Goal: Transaction & Acquisition: Purchase product/service

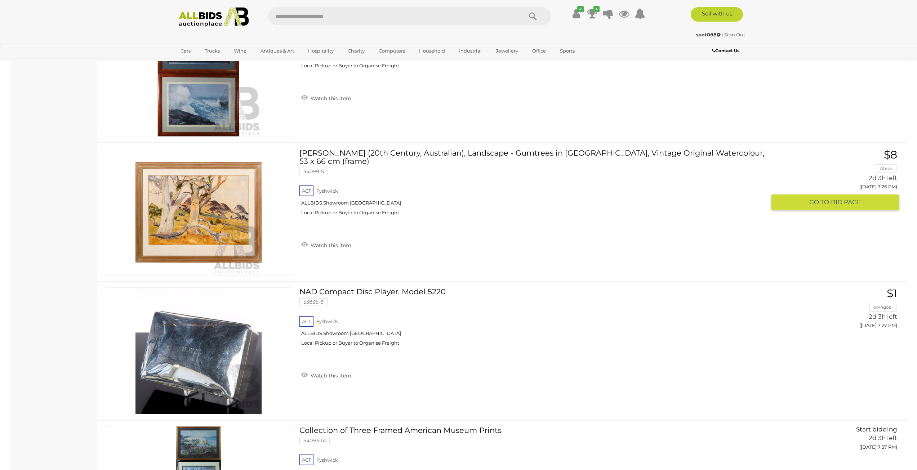
scroll to position [6819, 0]
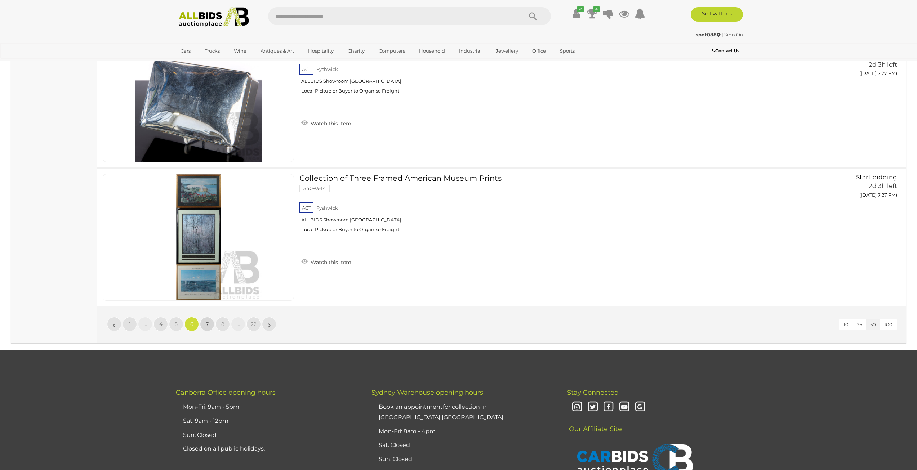
click at [207, 324] on span "7" at bounding box center [207, 324] width 3 height 6
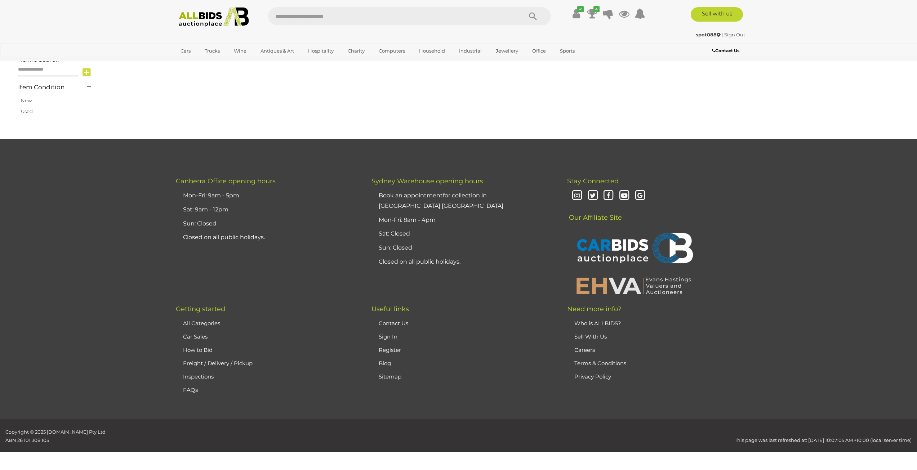
scroll to position [115, 0]
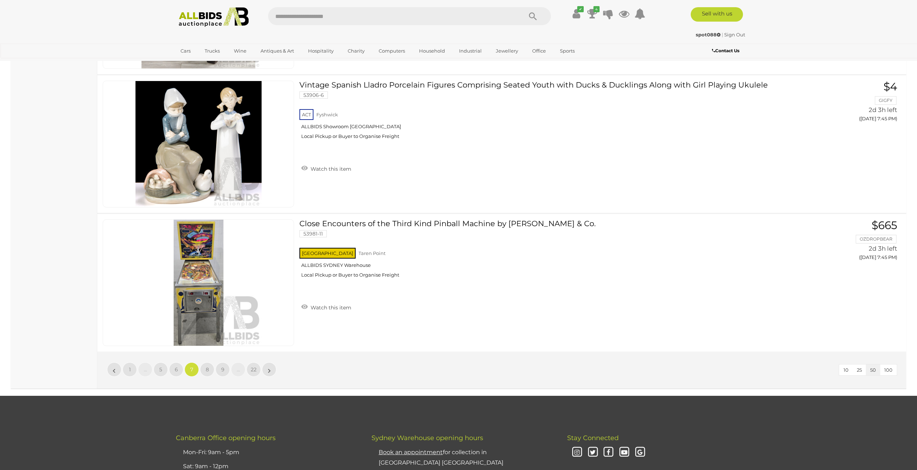
scroll to position [6927, 0]
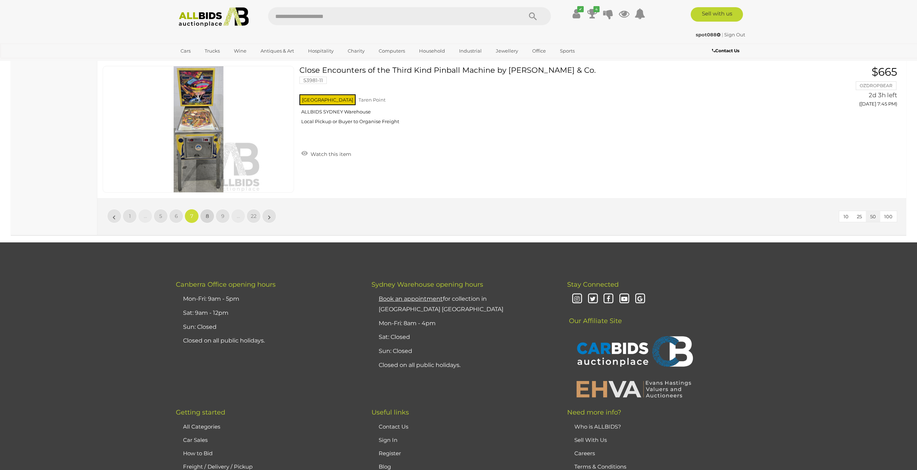
click at [208, 219] on span "8" at bounding box center [207, 216] width 3 height 6
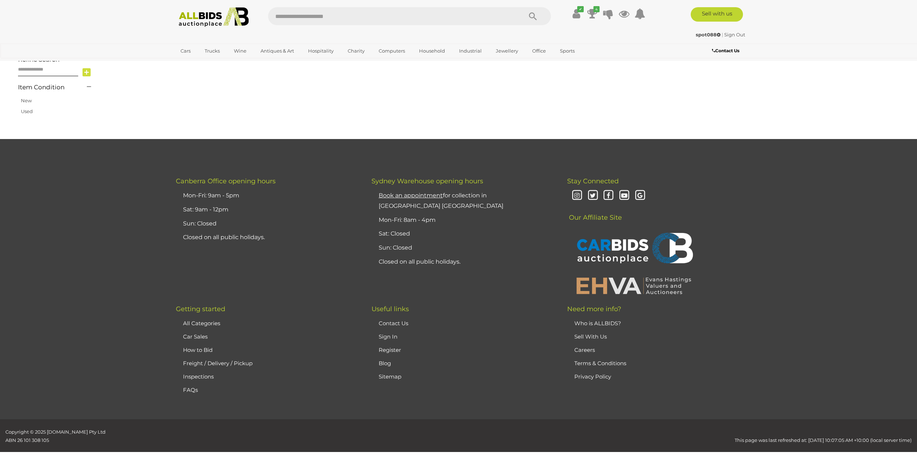
scroll to position [115, 0]
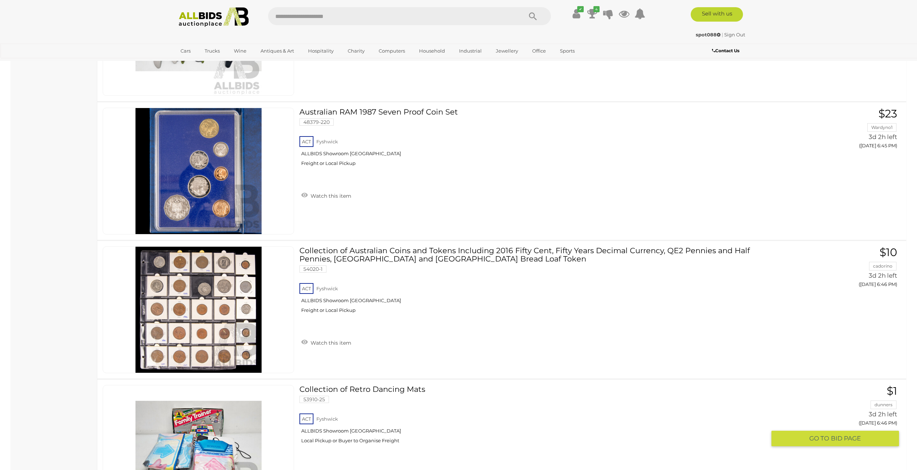
scroll to position [6747, 0]
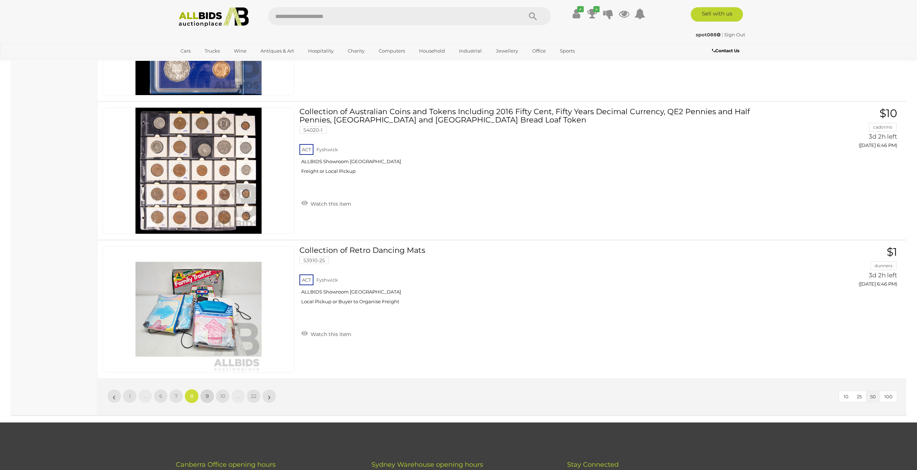
click at [208, 398] on span "9" at bounding box center [207, 396] width 3 height 6
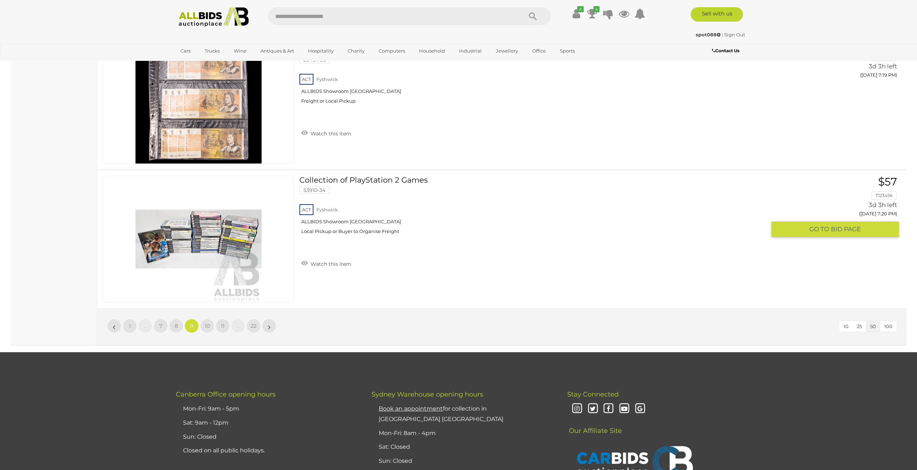
scroll to position [6819, 0]
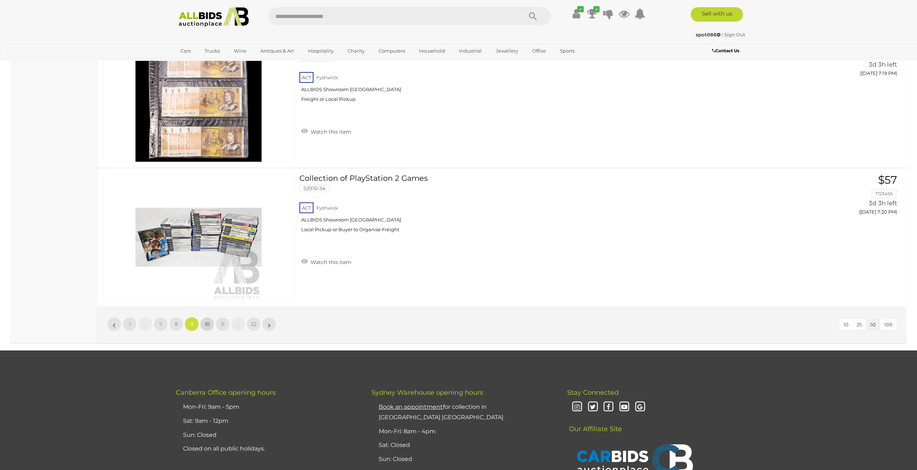
click at [205, 324] on span "10" at bounding box center [207, 324] width 5 height 6
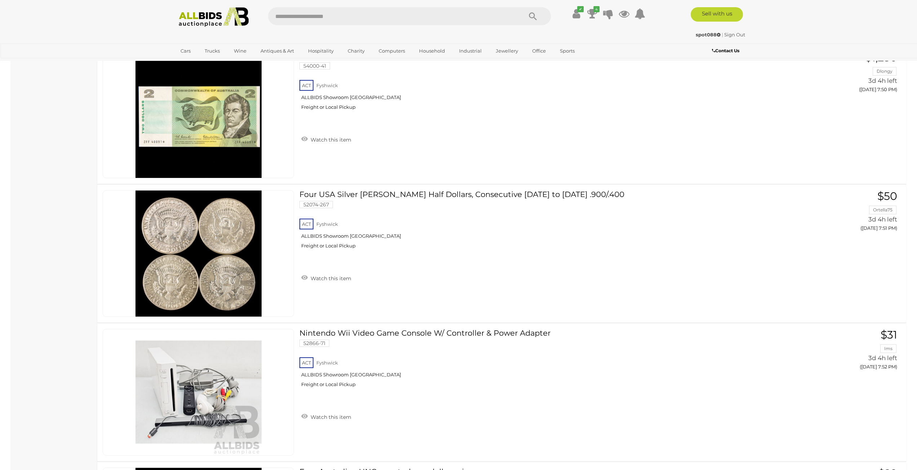
scroll to position [6963, 0]
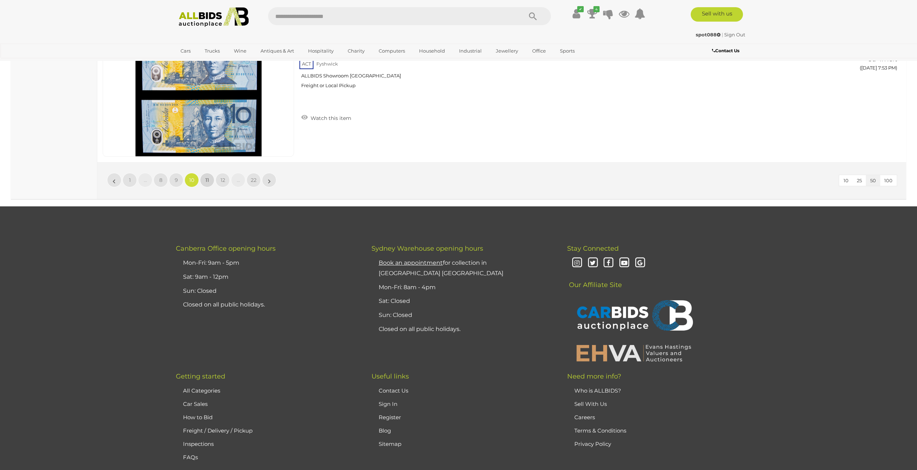
click at [207, 181] on span "11" at bounding box center [207, 180] width 4 height 6
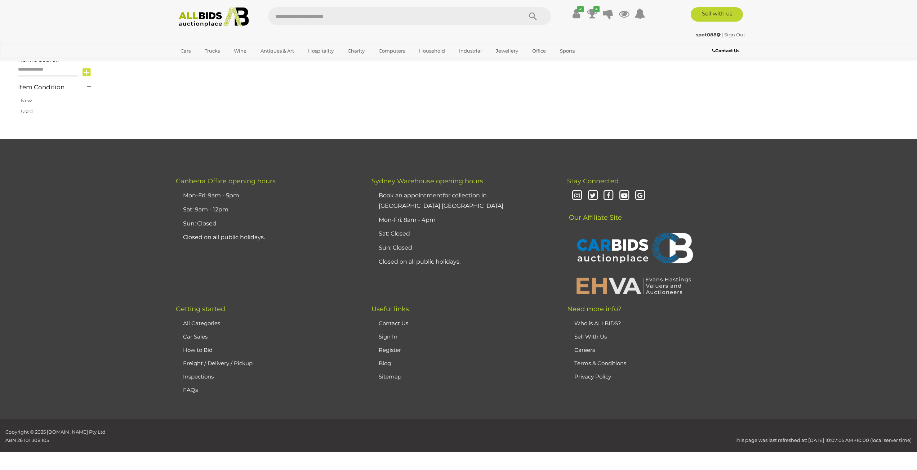
scroll to position [115, 0]
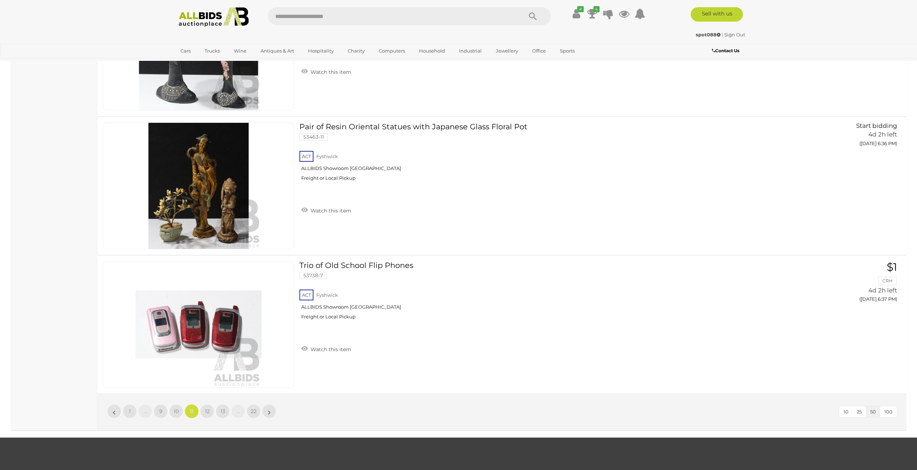
scroll to position [6927, 0]
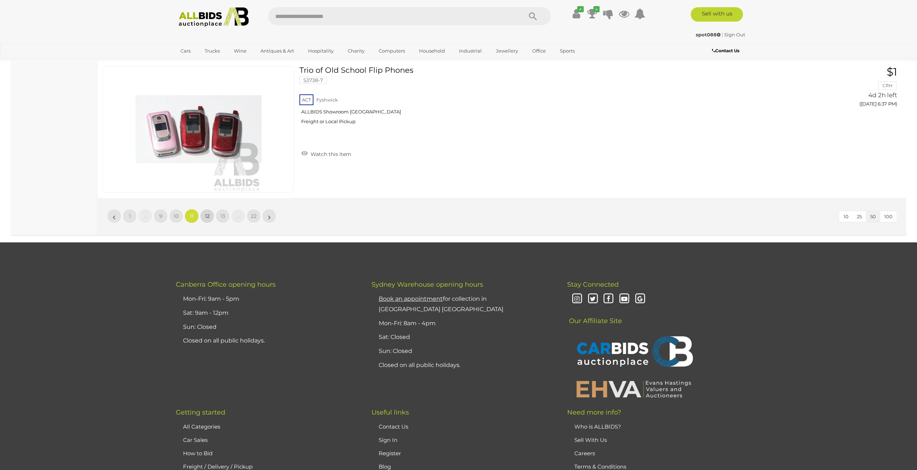
click at [205, 217] on span "12" at bounding box center [207, 216] width 5 height 6
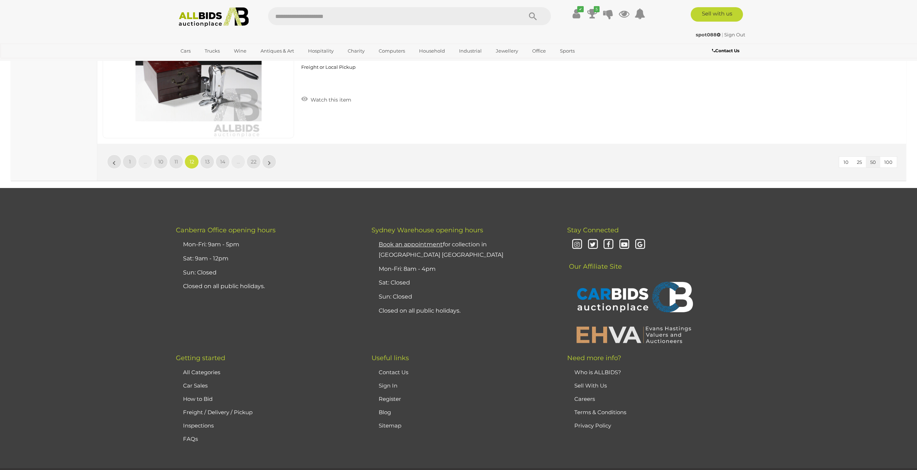
scroll to position [6927, 0]
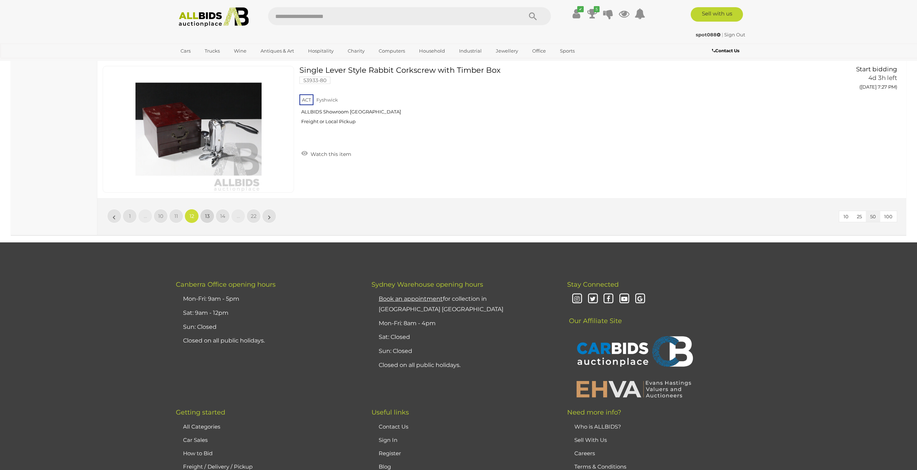
click at [208, 214] on span "13" at bounding box center [207, 216] width 5 height 6
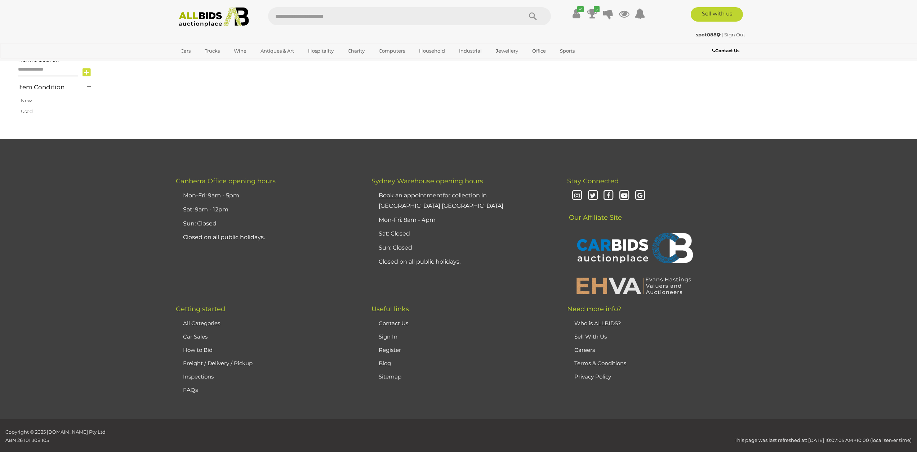
scroll to position [115, 0]
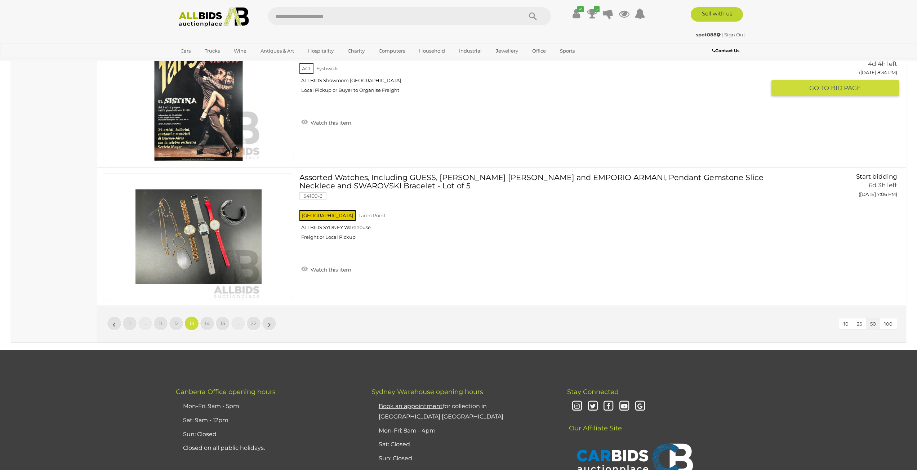
scroll to position [6999, 0]
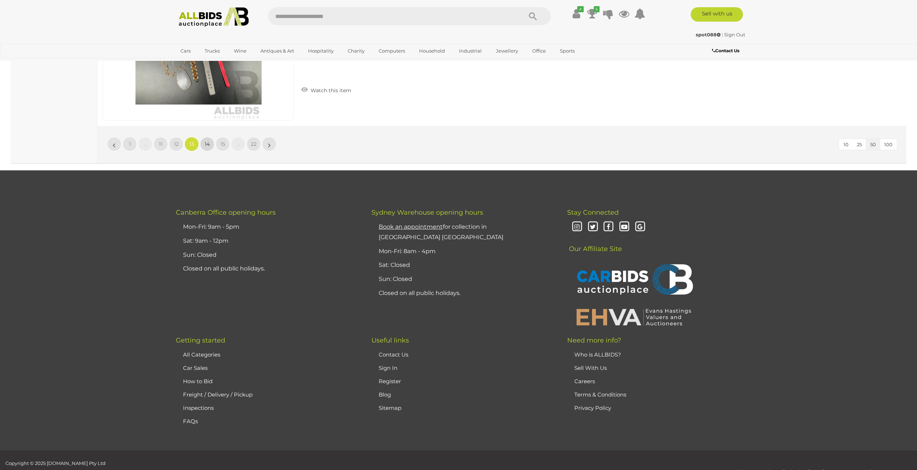
click at [208, 147] on span "14" at bounding box center [207, 144] width 5 height 6
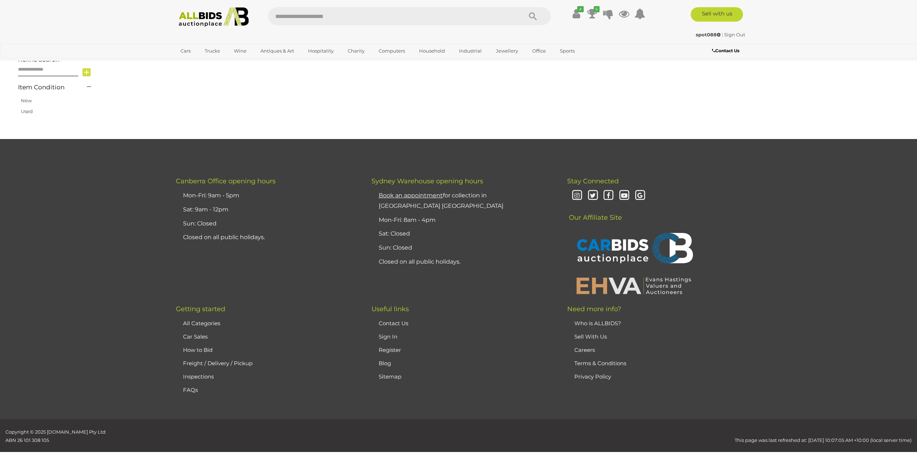
scroll to position [115, 0]
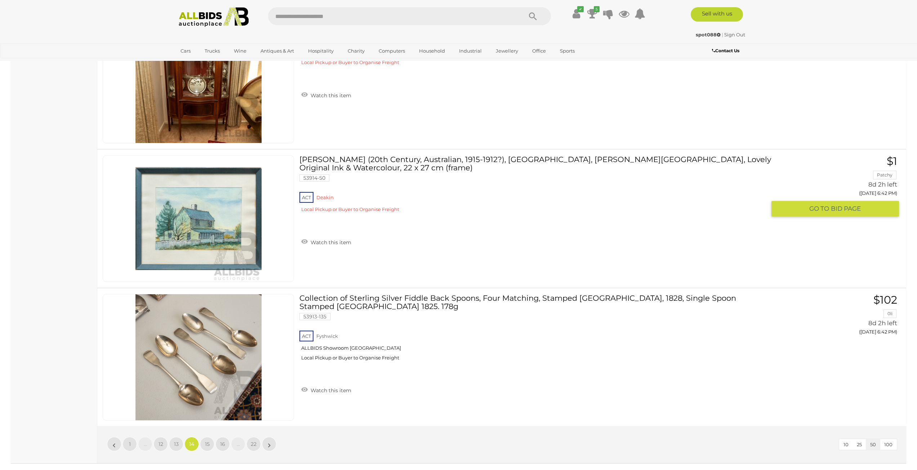
scroll to position [6855, 0]
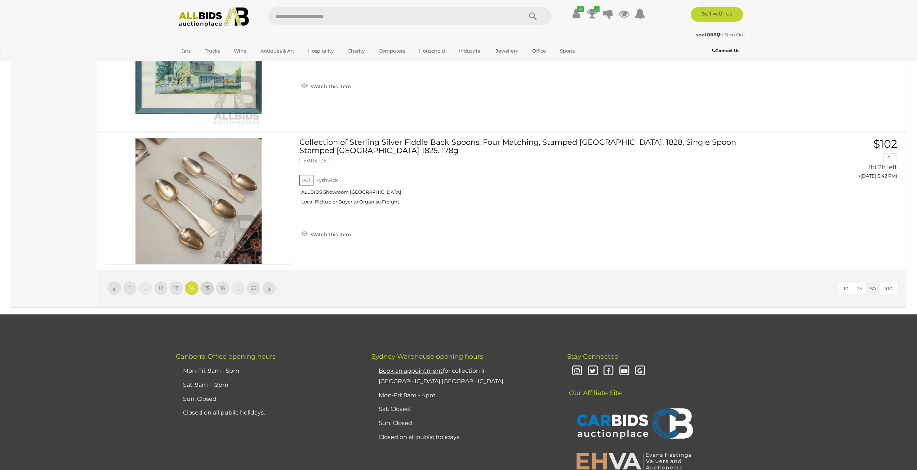
click at [205, 291] on span "15" at bounding box center [207, 288] width 5 height 6
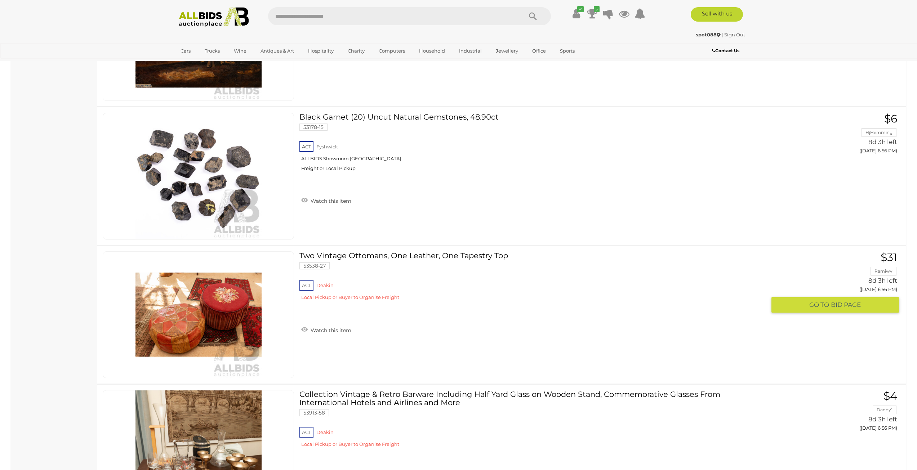
scroll to position [6855, 0]
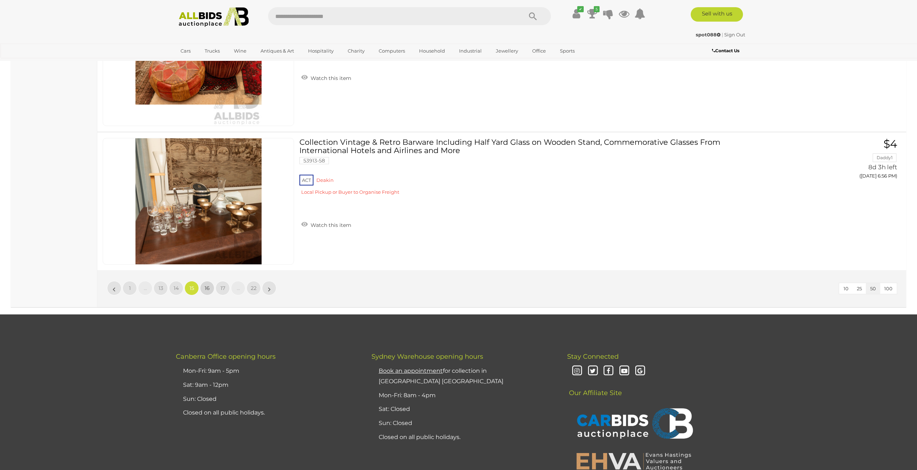
click at [205, 291] on span "16" at bounding box center [207, 288] width 5 height 6
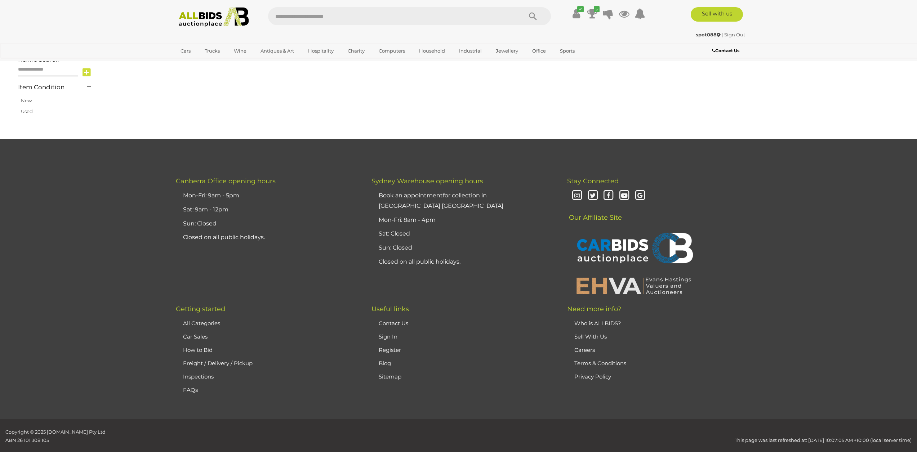
scroll to position [115, 0]
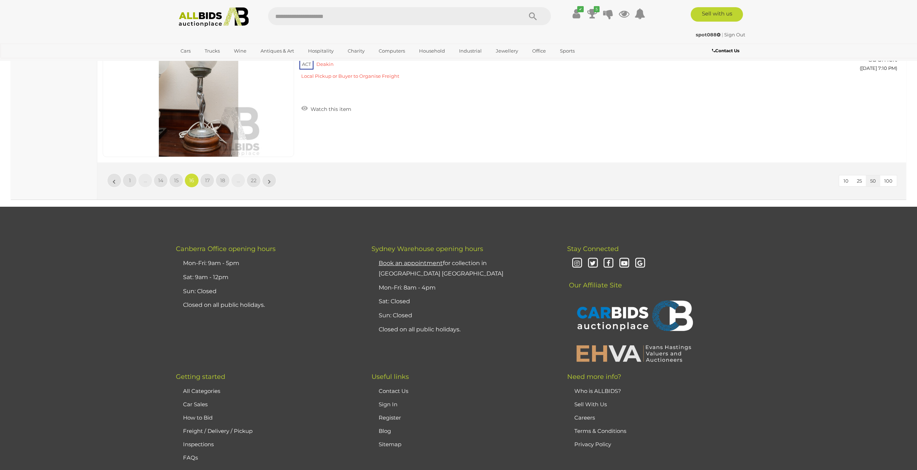
scroll to position [6963, 0]
click at [208, 185] on link "17" at bounding box center [207, 180] width 14 height 14
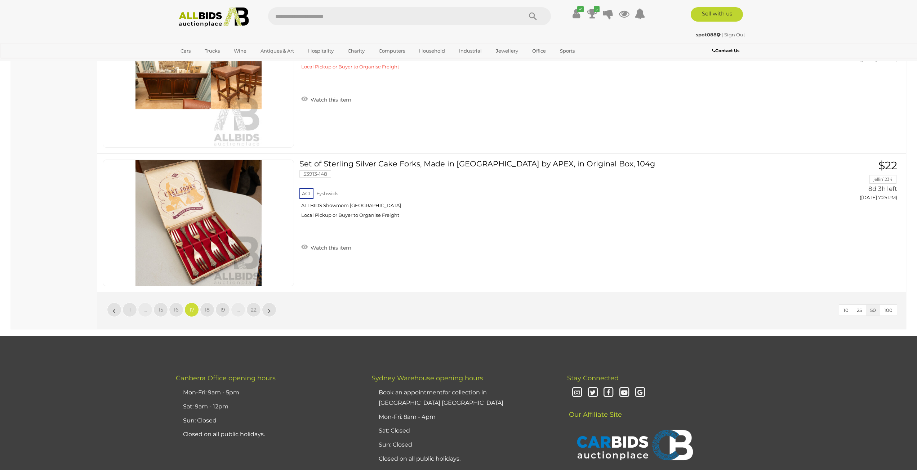
scroll to position [6956, 0]
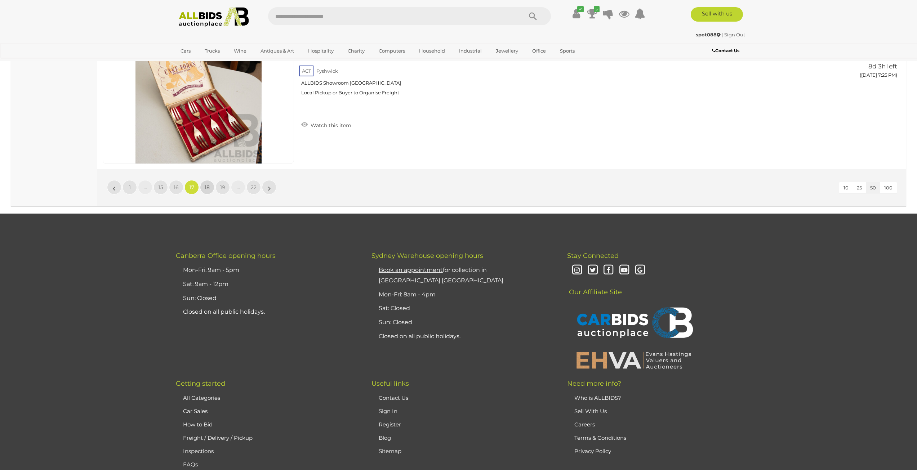
click at [205, 186] on span "18" at bounding box center [207, 187] width 5 height 6
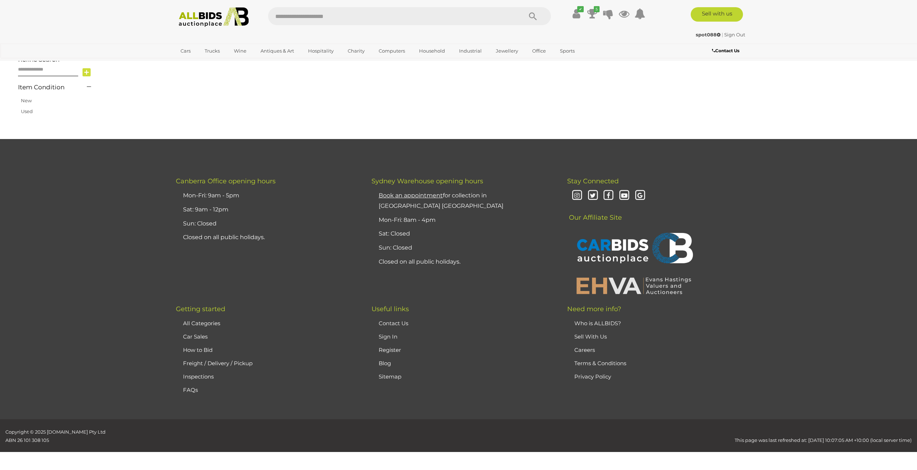
scroll to position [115, 0]
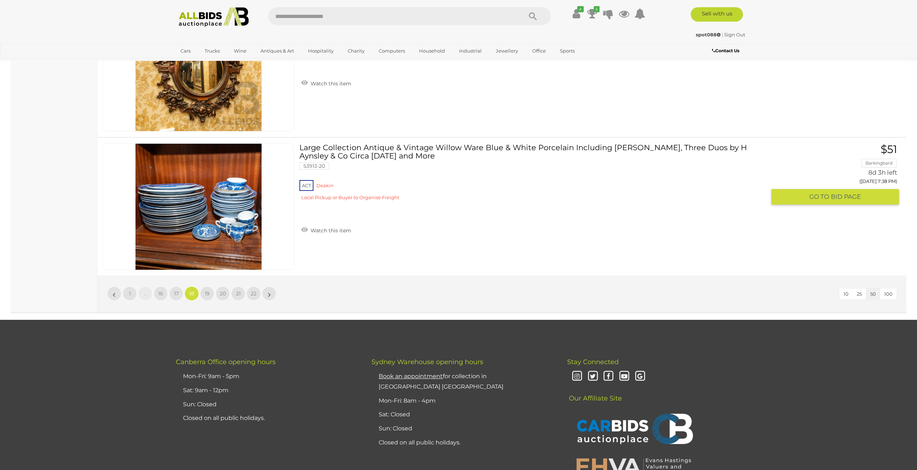
scroll to position [6855, 0]
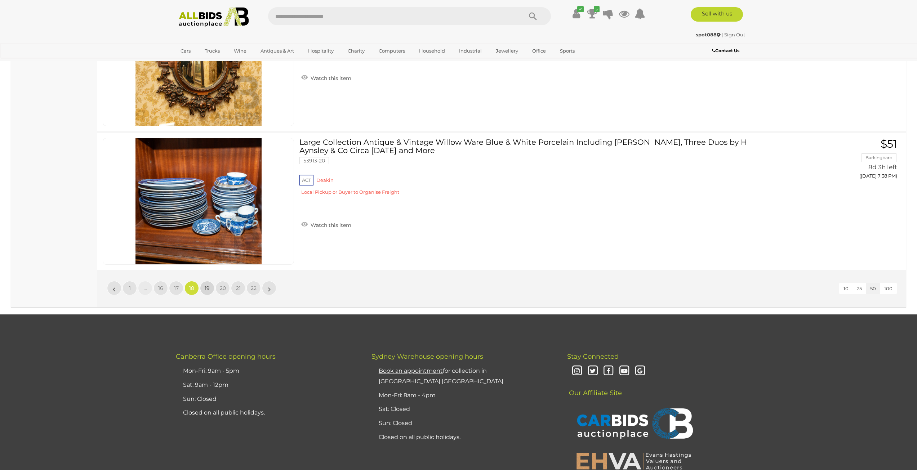
click at [210, 286] on link "19" at bounding box center [207, 288] width 14 height 14
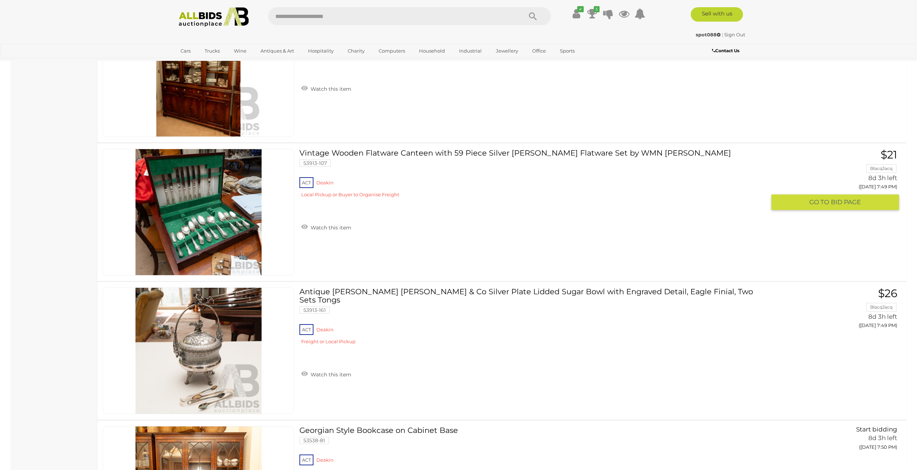
scroll to position [6891, 0]
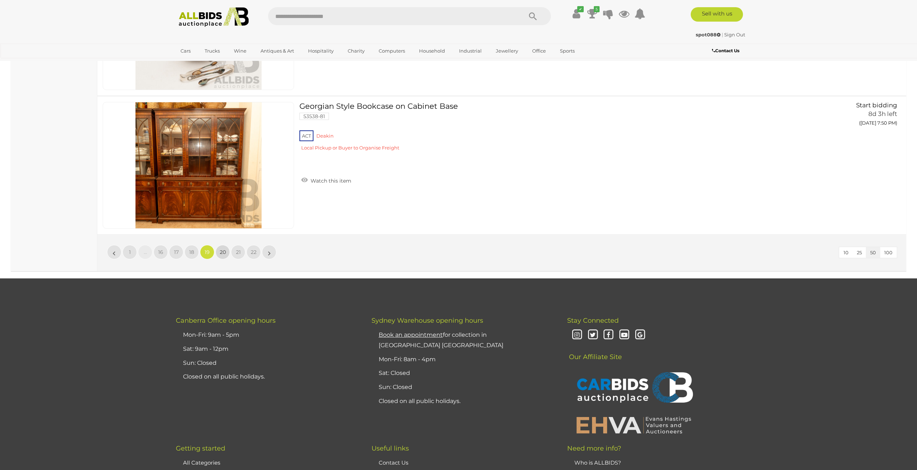
click at [223, 253] on span "20" at bounding box center [223, 252] width 6 height 6
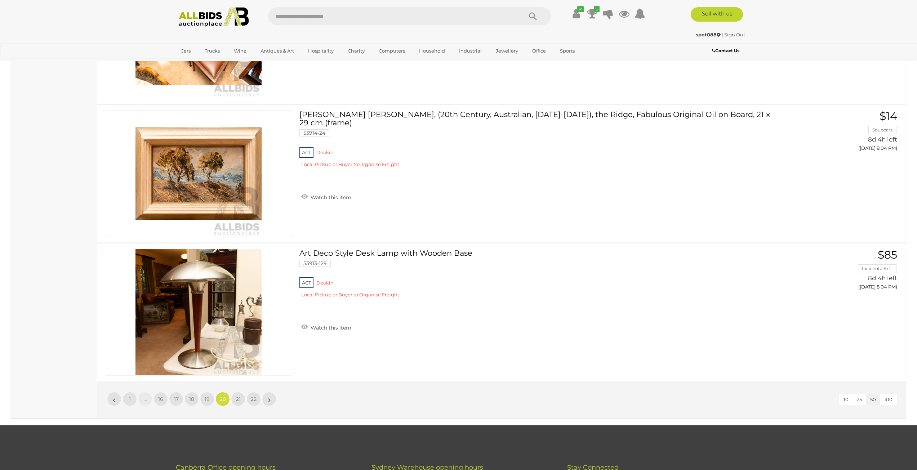
scroll to position [6819, 0]
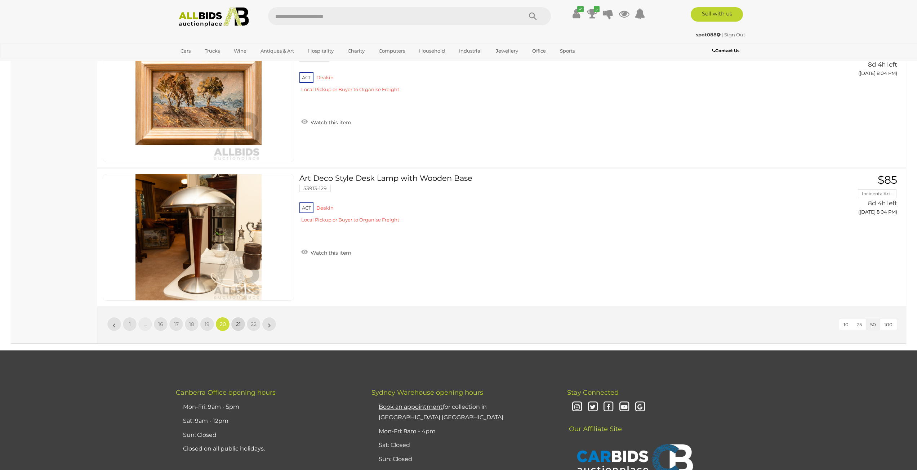
click at [245, 323] on link "21" at bounding box center [238, 324] width 14 height 14
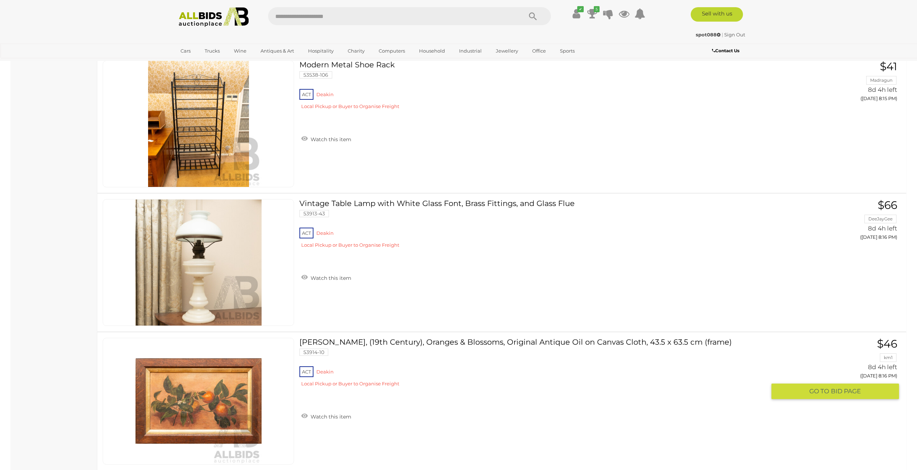
scroll to position [4585, 0]
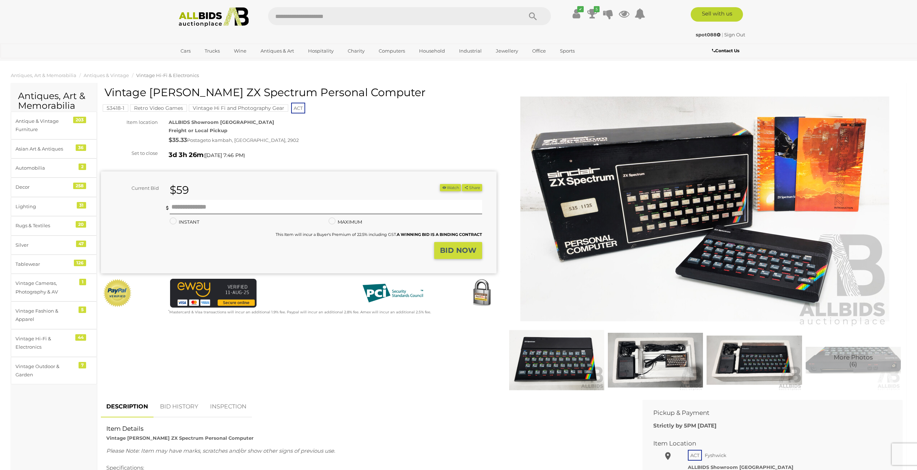
click at [766, 353] on img at bounding box center [754, 360] width 95 height 61
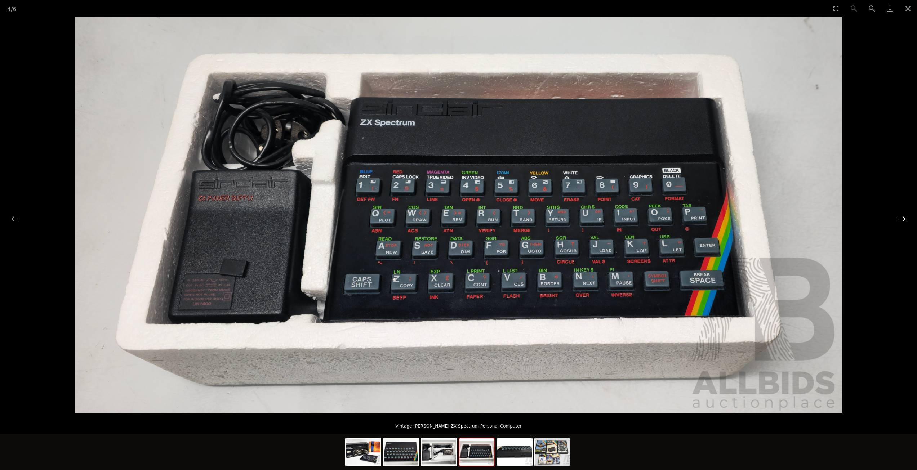
click at [902, 219] on button "Next slide" at bounding box center [902, 219] width 15 height 14
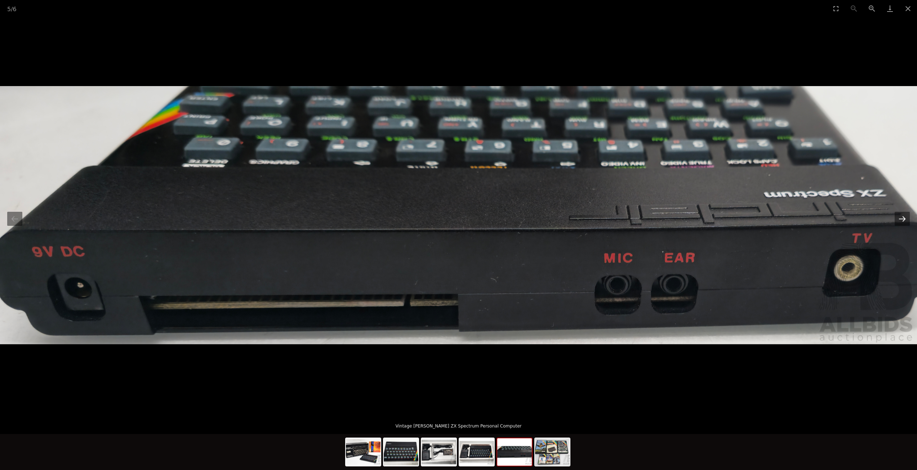
click at [902, 219] on button "Next slide" at bounding box center [902, 219] width 15 height 14
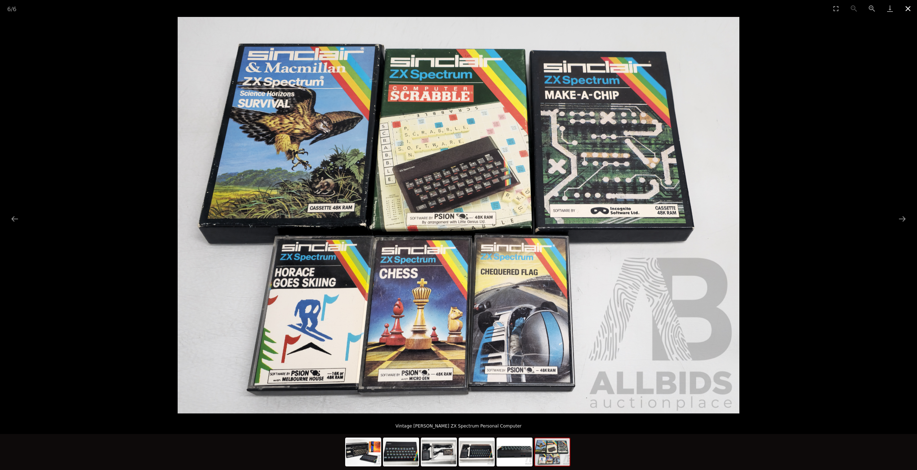
click at [908, 8] on button "Close gallery" at bounding box center [908, 8] width 18 height 17
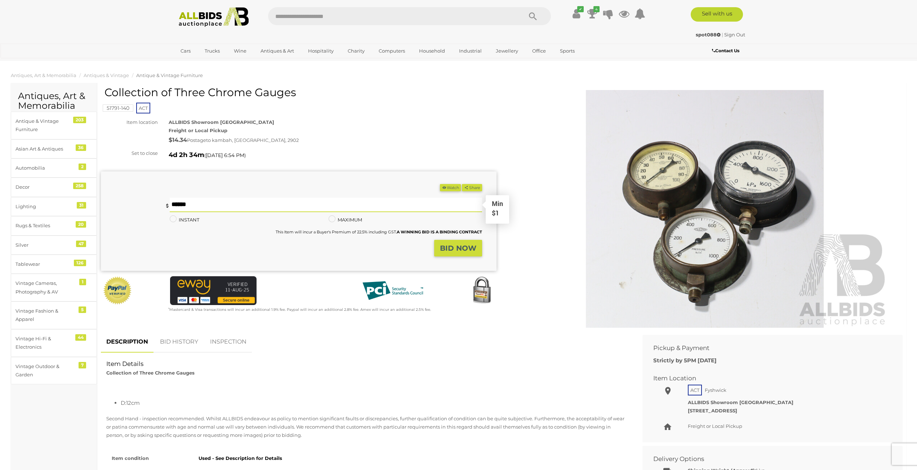
click at [293, 201] on input "text" at bounding box center [326, 205] width 312 height 14
type input "**"
click at [458, 245] on strong "BID NOW" at bounding box center [458, 248] width 36 height 9
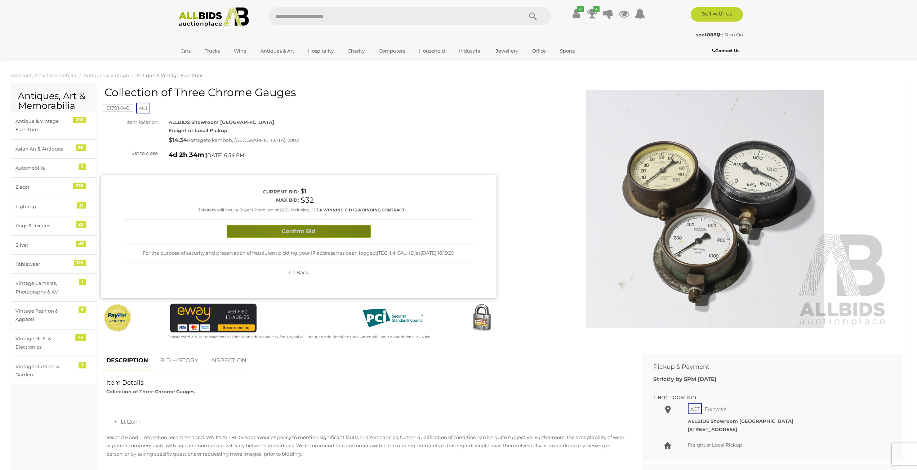
click at [281, 235] on button "Confirm Bid" at bounding box center [299, 231] width 144 height 13
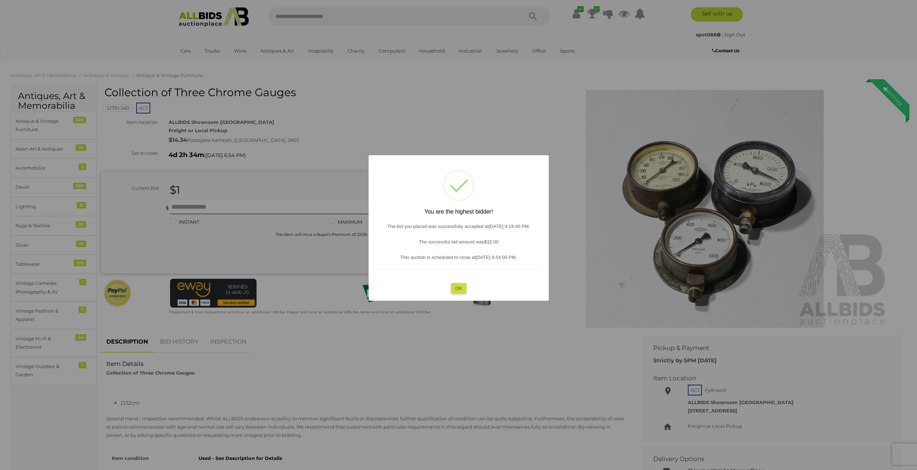
click at [462, 292] on button "OK" at bounding box center [458, 288] width 15 height 10
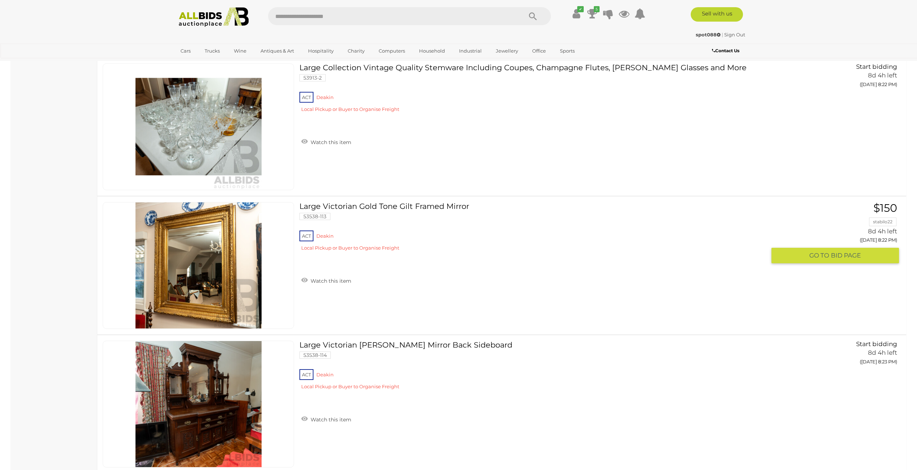
scroll to position [6711, 0]
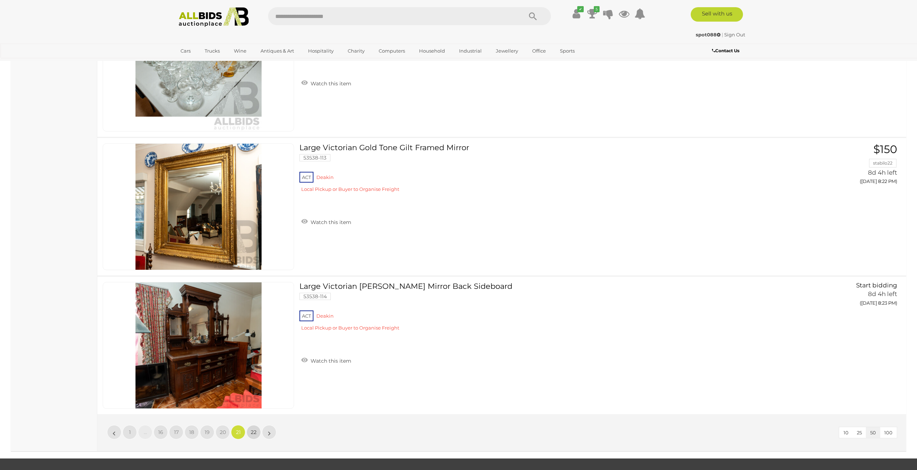
click at [253, 434] on span "22" at bounding box center [254, 432] width 6 height 6
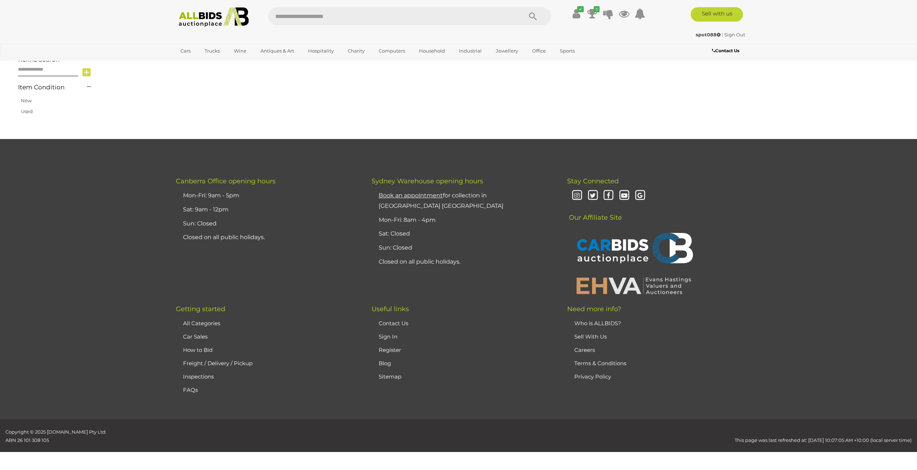
scroll to position [115, 0]
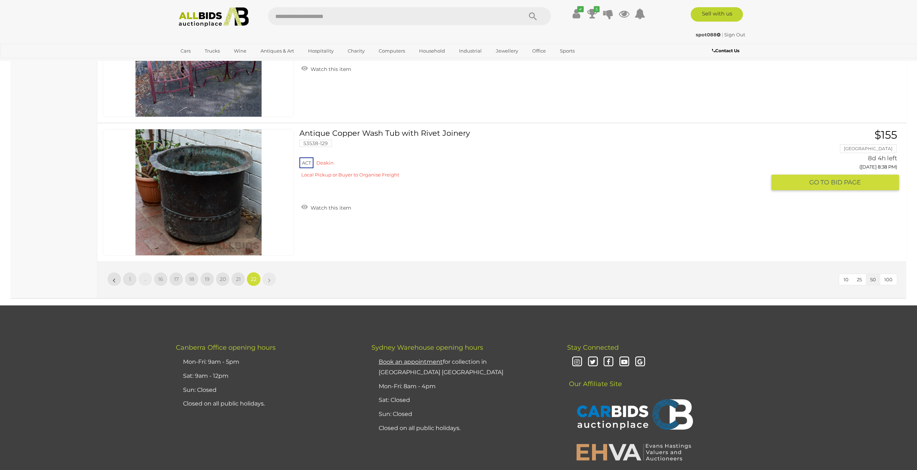
scroll to position [3143, 0]
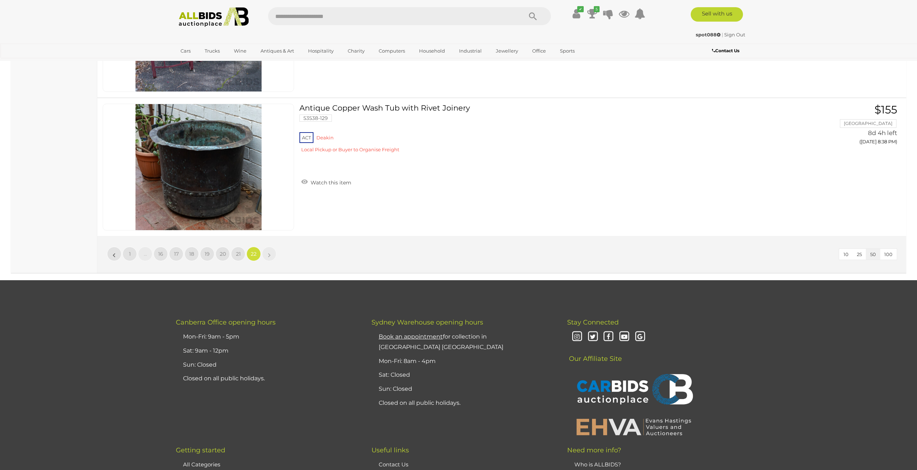
click at [267, 256] on link "»" at bounding box center [269, 254] width 14 height 14
